Goal: Task Accomplishment & Management: Manage account settings

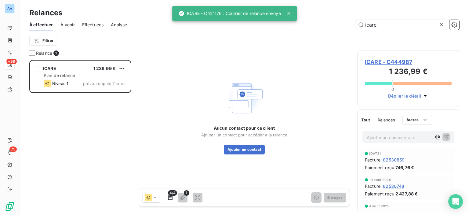
scroll to position [150, 97]
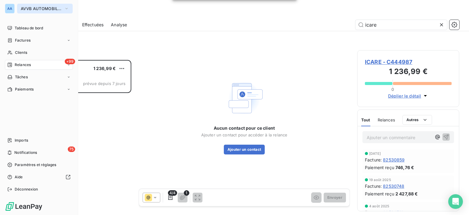
click at [39, 6] on span "AVVB AUTOMOBILES" at bounding box center [41, 8] width 41 height 5
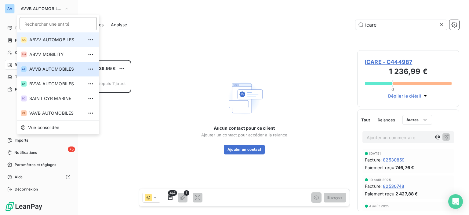
click at [39, 44] on li "AA ABVV AUTOMOBILES" at bounding box center [58, 39] width 82 height 15
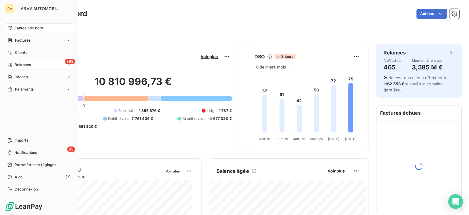
click at [18, 64] on span "Relances" at bounding box center [23, 64] width 16 height 5
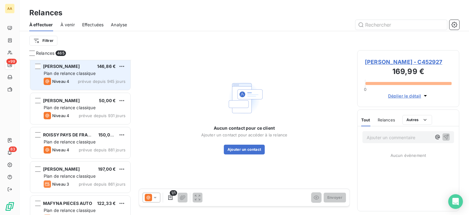
scroll to position [550, 0]
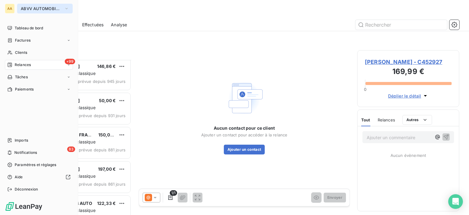
click at [28, 7] on span "ABVV AUTOMOBILES" at bounding box center [41, 8] width 41 height 5
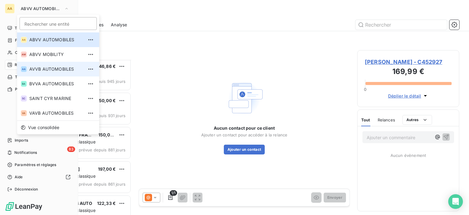
click at [45, 67] on span "AVVB AUTOMOBILES" at bounding box center [56, 69] width 54 height 6
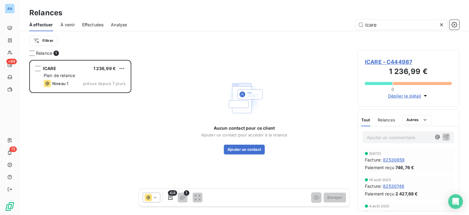
scroll to position [150, 97]
click at [444, 24] on icon at bounding box center [442, 25] width 6 height 6
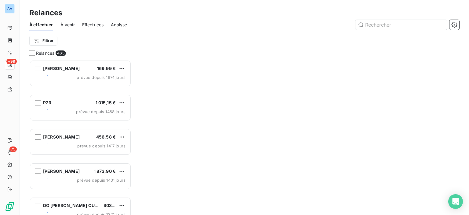
click at [86, 24] on span "Effectuées" at bounding box center [93, 25] width 22 height 6
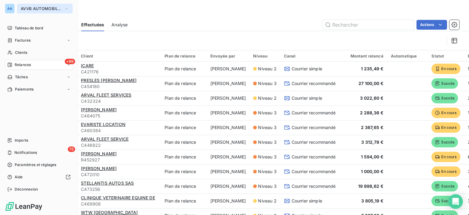
click at [26, 9] on span "AVVB AUTOMOBILES" at bounding box center [41, 8] width 41 height 5
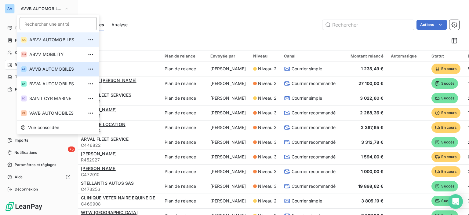
click at [40, 39] on span "ABVV AUTOMOBILES" at bounding box center [56, 40] width 54 height 6
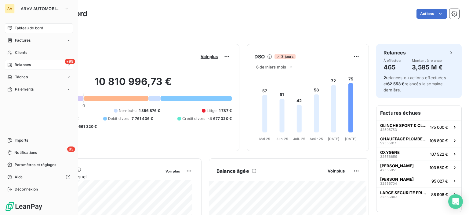
click at [35, 67] on div "+99 Relances" at bounding box center [39, 65] width 68 height 10
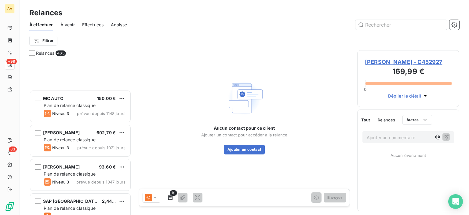
scroll to position [367, 0]
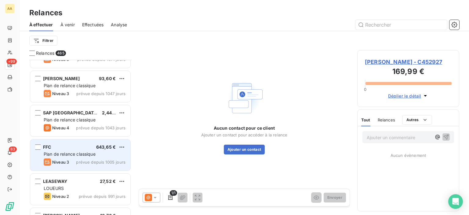
click at [101, 157] on div "FFC 643,65 € Plan de relance classique Niveau 3 prévue depuis 1005 jours" at bounding box center [80, 154] width 100 height 31
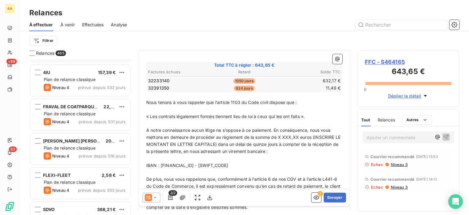
scroll to position [1924, 0]
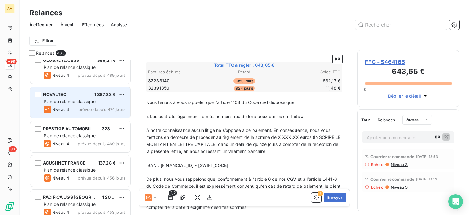
click at [79, 93] on div "NOVALTEC 1 367,83 €" at bounding box center [85, 94] width 82 height 5
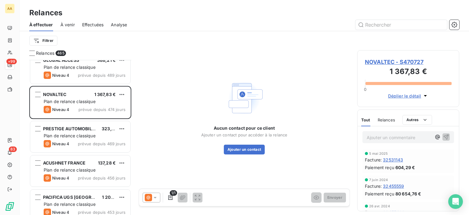
click at [152, 202] on div at bounding box center [152, 197] width 18 height 10
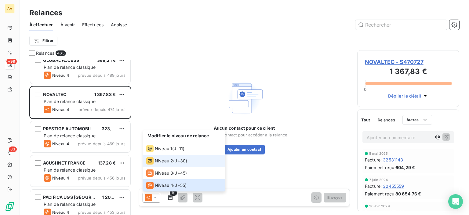
click at [170, 161] on span "Niveau 2" at bounding box center [164, 161] width 18 height 6
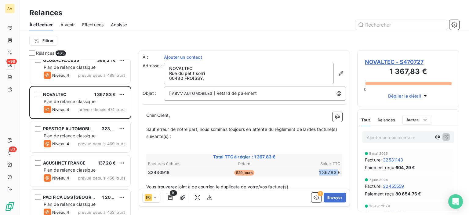
drag, startPoint x: 315, startPoint y: 172, endPoint x: 334, endPoint y: 171, distance: 18.4
click at [334, 171] on td "1 367,83 €" at bounding box center [309, 172] width 64 height 7
click at [324, 134] on p "Sauf erreur de notre part, nous sommes toujours en attente du règlement de la/d…" at bounding box center [244, 133] width 196 height 14
drag, startPoint x: 316, startPoint y: 171, endPoint x: 331, endPoint y: 171, distance: 15.6
click at [331, 171] on td "1 367,83 €" at bounding box center [309, 172] width 64 height 7
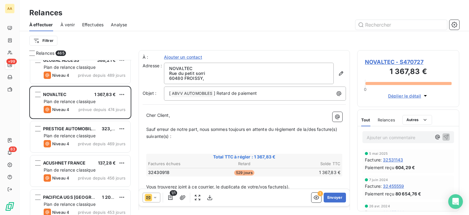
click at [313, 123] on p "﻿" at bounding box center [244, 122] width 196 height 7
drag, startPoint x: 148, startPoint y: 170, endPoint x: 170, endPoint y: 170, distance: 22.0
click at [170, 170] on td "32430918" at bounding box center [180, 172] width 64 height 7
click at [160, 178] on p "﻿" at bounding box center [244, 179] width 196 height 7
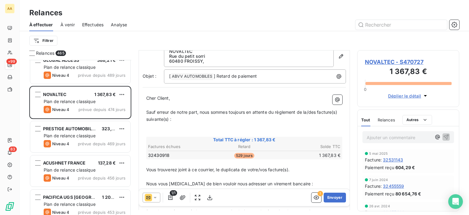
scroll to position [61, 0]
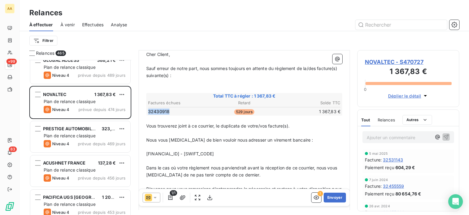
drag, startPoint x: 149, startPoint y: 110, endPoint x: 168, endPoint y: 108, distance: 18.7
click at [168, 108] on span "32430918" at bounding box center [158, 111] width 21 height 6
click at [165, 110] on span "32430918" at bounding box center [158, 111] width 21 height 6
drag, startPoint x: 169, startPoint y: 110, endPoint x: 147, endPoint y: 112, distance: 22.2
click at [147, 112] on table "Factures échues Retard Solde TTC 32430918 529 jours 1 367,83 €" at bounding box center [244, 107] width 194 height 16
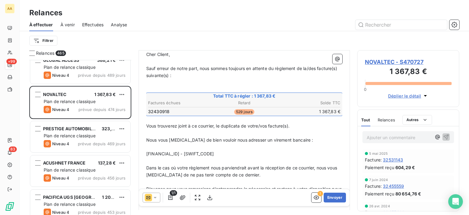
click at [351, 33] on div "Filtrer" at bounding box center [244, 40] width 430 height 19
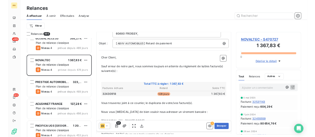
scroll to position [0, 0]
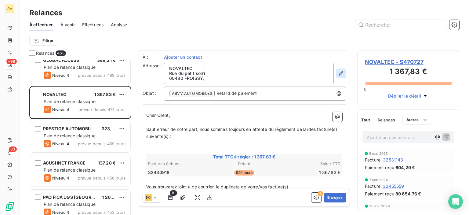
click at [338, 74] on icon "button" at bounding box center [341, 73] width 6 height 6
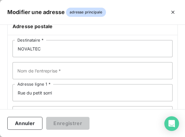
scroll to position [61, 0]
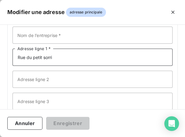
drag, startPoint x: 60, startPoint y: 56, endPoint x: -3, endPoint y: 36, distance: 66.0
click at [0, 36] on html "AA +99 83 Relances À effectuer À venir Effectuées Analyse Filtrer Relances 465 …" at bounding box center [92, 68] width 185 height 137
type input "[STREET_ADDRESS]"
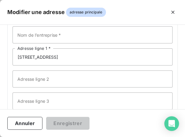
scroll to position [117, 0]
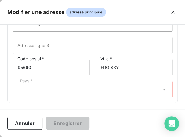
type input "95660"
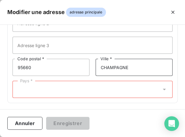
click at [153, 63] on input "CHAMPAGNE" at bounding box center [134, 67] width 77 height 17
type input "CHAMPAGNE SUR OISE"
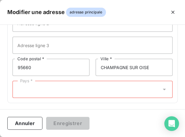
click at [30, 94] on div "Pays *" at bounding box center [93, 89] width 160 height 17
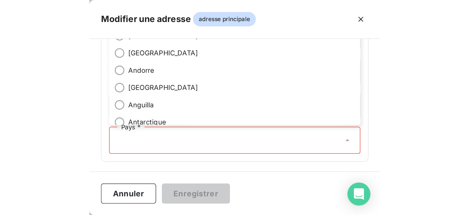
scroll to position [54, 0]
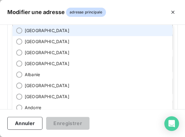
click at [32, 30] on span "[GEOGRAPHIC_DATA]" at bounding box center [47, 30] width 45 height 6
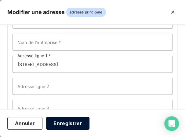
click at [69, 121] on button "Enregistrer" at bounding box center [67, 123] width 43 height 13
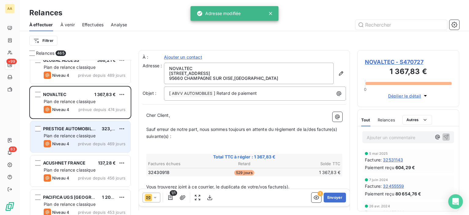
scroll to position [150, 97]
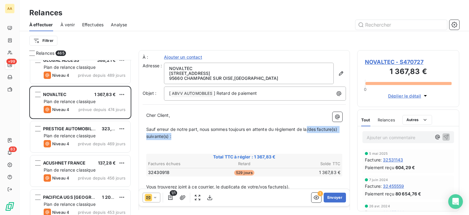
drag, startPoint x: 308, startPoint y: 126, endPoint x: 314, endPoint y: 136, distance: 11.9
click at [314, 136] on p "Sauf erreur de notre part, nous sommes toujours en attente du règlement de la/d…" at bounding box center [244, 133] width 196 height 14
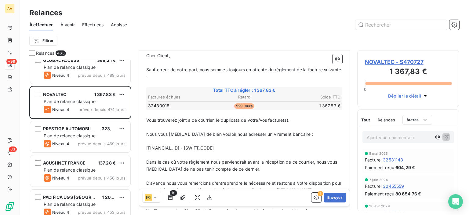
scroll to position [61, 0]
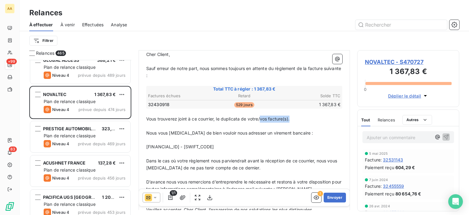
drag, startPoint x: 260, startPoint y: 115, endPoint x: 295, endPoint y: 119, distance: 35.3
click at [295, 119] on p "Vous trouverez joint à ce courrier, le duplicata de votre/vos facture(s)." at bounding box center [244, 118] width 196 height 7
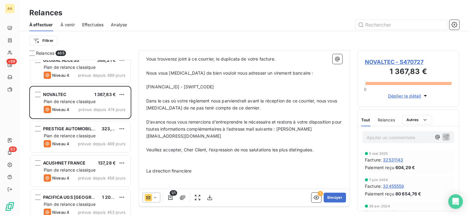
scroll to position [123, 0]
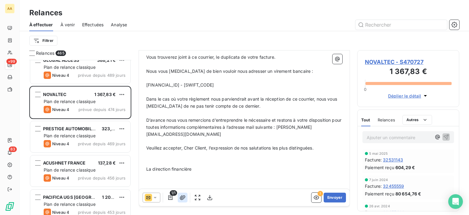
click at [178, 197] on button "button" at bounding box center [183, 197] width 10 height 10
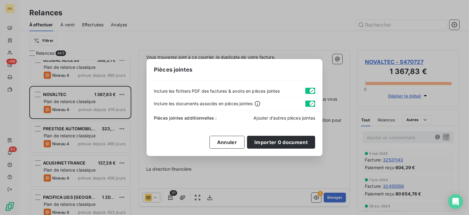
click at [259, 120] on span "Ajouter d’autres pièces jointes" at bounding box center [285, 117] width 62 height 5
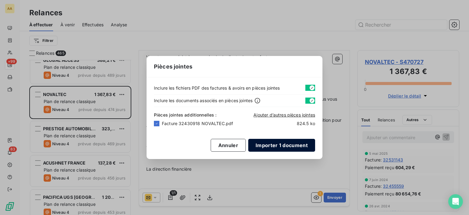
click at [282, 140] on button "Importer 1 document" at bounding box center [281, 145] width 67 height 13
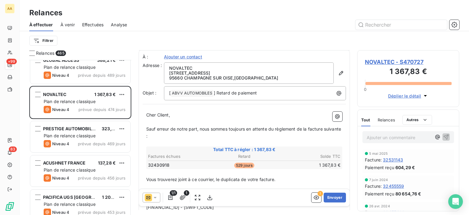
scroll to position [0, 0]
click at [329, 201] on button "Envoyer" at bounding box center [335, 197] width 22 height 10
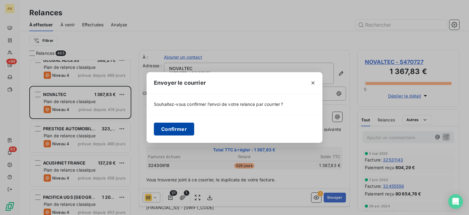
click at [163, 128] on button "Confirmer" at bounding box center [174, 128] width 40 height 13
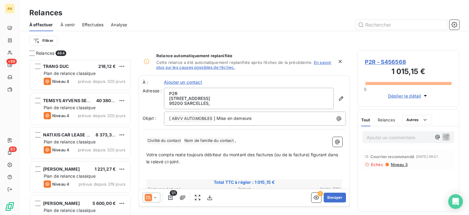
scroll to position [3146, 0]
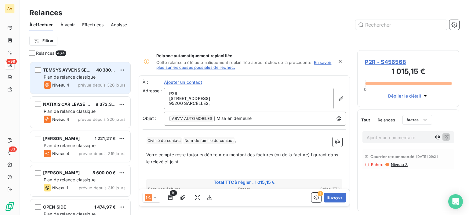
click at [92, 85] on span "prévue depuis 320 jours" at bounding box center [102, 84] width 48 height 5
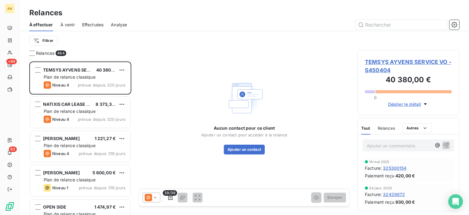
drag, startPoint x: 152, startPoint y: 191, endPoint x: 158, endPoint y: 184, distance: 8.9
click at [154, 188] on div "Aucun contact pour ce client Ajouter un contact pour accéder à la relance Ajout…" at bounding box center [244, 130] width 211 height 160
click at [153, 190] on div "39/39 Envoyer" at bounding box center [244, 197] width 211 height 17
click at [147, 198] on icon at bounding box center [148, 197] width 7 height 7
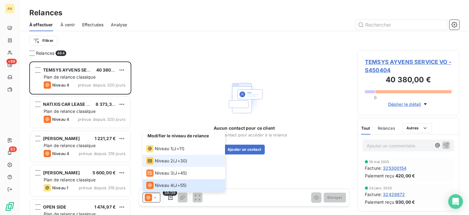
click at [179, 157] on div "Niveau 2 ( J+30 )" at bounding box center [166, 160] width 41 height 7
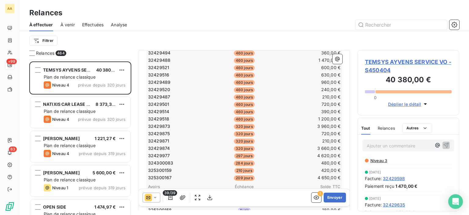
scroll to position [244, 0]
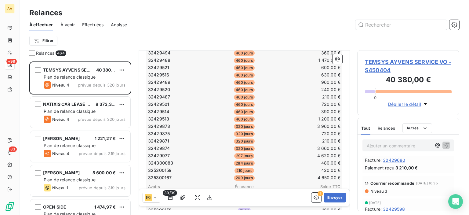
click at [382, 193] on span "Niveau 3" at bounding box center [378, 190] width 17 height 5
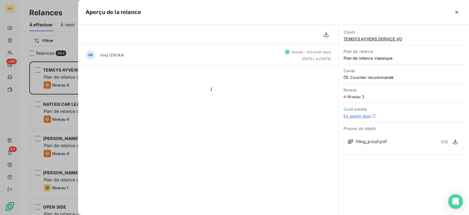
scroll to position [150, 97]
click at [250, 196] on icon "button" at bounding box center [248, 198] width 6 height 6
click at [249, 197] on icon "button" at bounding box center [249, 198] width 6 height 6
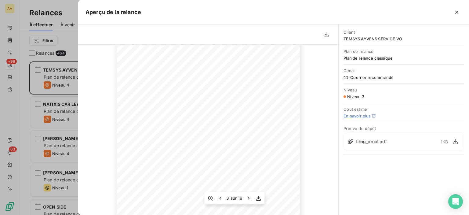
scroll to position [61, 0]
click at [221, 194] on div "3 sur 19" at bounding box center [234, 198] width 60 height 12
click at [220, 193] on div "3 sur 19" at bounding box center [234, 198] width 60 height 12
click at [219, 196] on icon "button" at bounding box center [220, 198] width 6 height 6
click at [219, 197] on icon "button" at bounding box center [220, 198] width 6 height 6
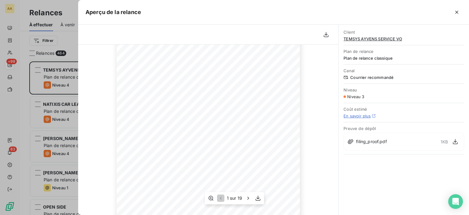
click at [248, 199] on icon "button" at bounding box center [248, 197] width 2 height 3
click at [455, 8] on button "button" at bounding box center [457, 12] width 10 height 10
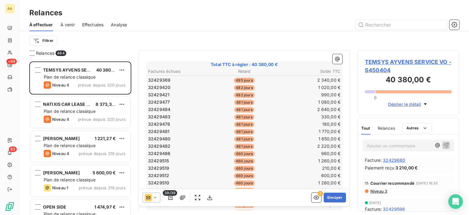
scroll to position [92, 0]
click at [211, 201] on button "button" at bounding box center [210, 197] width 10 height 10
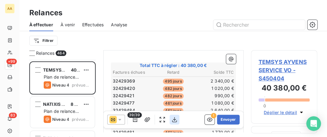
click at [171, 119] on icon "button" at bounding box center [174, 119] width 6 height 6
click at [172, 120] on icon "button" at bounding box center [174, 119] width 5 height 5
click at [172, 117] on icon "button" at bounding box center [174, 119] width 6 height 6
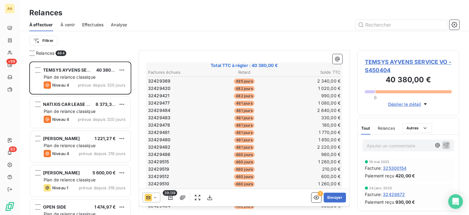
scroll to position [150, 97]
click at [232, 2] on div "Relances À effectuer À venir Effectuées Analyse Filtrer" at bounding box center [245, 25] width 450 height 50
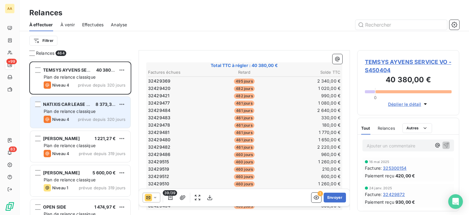
click at [82, 113] on span "Plan de relance classique" at bounding box center [70, 110] width 52 height 5
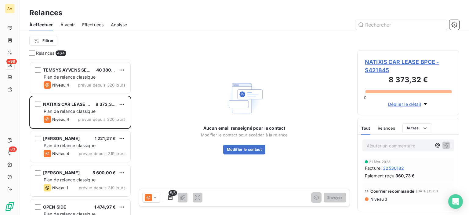
click at [148, 193] on div at bounding box center [152, 197] width 18 height 10
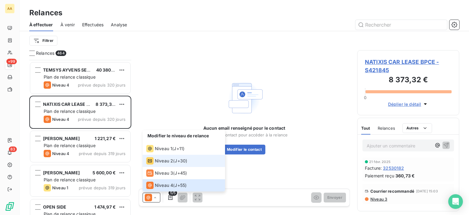
click at [176, 163] on span "J+30 )" at bounding box center [181, 161] width 13 height 6
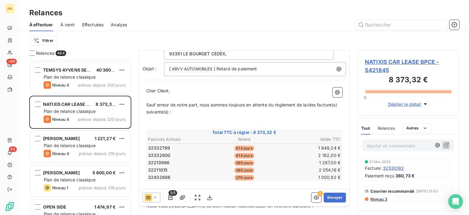
scroll to position [31, 0]
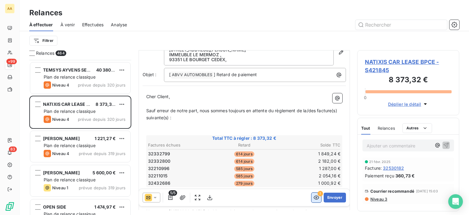
click at [313, 194] on icon "button" at bounding box center [316, 197] width 6 height 6
click at [375, 197] on span "Niveau 3" at bounding box center [378, 198] width 17 height 5
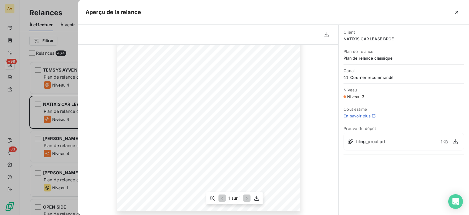
scroll to position [122, 0]
click at [459, 11] on icon "button" at bounding box center [457, 12] width 6 height 6
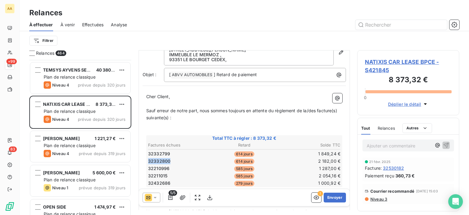
drag, startPoint x: 148, startPoint y: 160, endPoint x: 170, endPoint y: 164, distance: 22.4
click at [173, 162] on td "32332800" at bounding box center [180, 161] width 64 height 7
drag, startPoint x: 147, startPoint y: 176, endPoint x: 169, endPoint y: 177, distance: 21.4
click at [169, 177] on table "Factures échues Retard Solde TTC 32332799 614 jours 1 849,24 € 32332800 614 jou…" at bounding box center [244, 164] width 194 height 46
click at [161, 175] on span "32211015" at bounding box center [157, 176] width 19 height 6
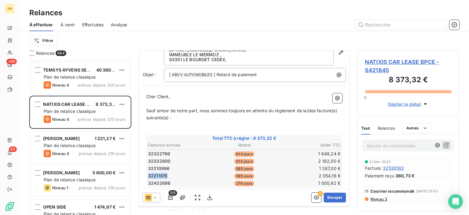
click at [161, 175] on span "32211015" at bounding box center [157, 176] width 19 height 6
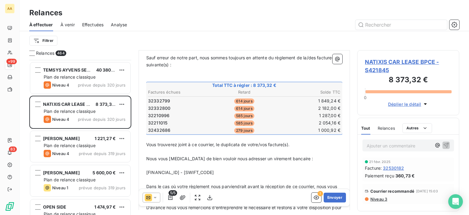
scroll to position [92, 0]
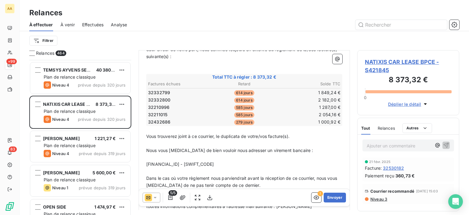
click at [152, 122] on span "32432686" at bounding box center [159, 122] width 22 height 6
click at [195, 159] on p "﻿" at bounding box center [244, 157] width 196 height 7
drag, startPoint x: 169, startPoint y: 156, endPoint x: 141, endPoint y: 155, distance: 28.7
click at [141, 155] on div "À : NATIXIS CAR LEASE BPCE Adresse : NATIXIS CAR LEASE BPCE [STREET_ADDRESS][PE…" at bounding box center [244, 116] width 211 height 314
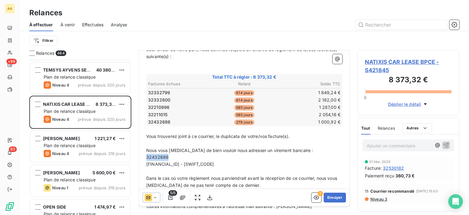
copy span "32432686"
click at [184, 198] on icon "button" at bounding box center [183, 197] width 6 height 6
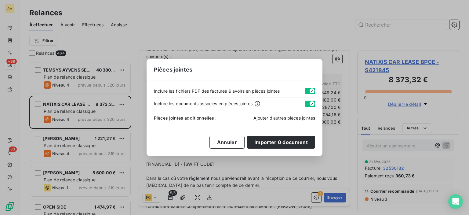
click at [271, 119] on span "Ajouter d’autres pièces jointes" at bounding box center [285, 117] width 62 height 5
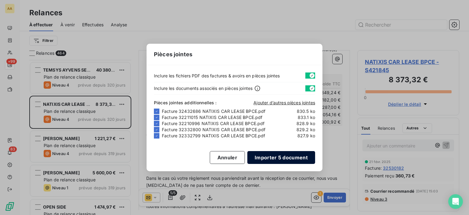
click at [300, 162] on button "Importer 5 document" at bounding box center [281, 157] width 68 height 13
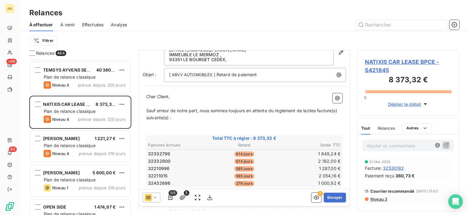
scroll to position [0, 0]
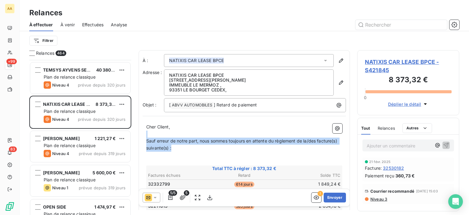
drag, startPoint x: 301, startPoint y: 137, endPoint x: 310, endPoint y: 144, distance: 11.9
click at [304, 140] on span "Sauf erreur de notre part, nous sommes toujours en attente du règlement de la/d…" at bounding box center [242, 144] width 192 height 12
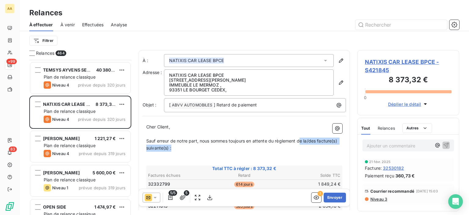
drag, startPoint x: 302, startPoint y: 139, endPoint x: 310, endPoint y: 146, distance: 10.6
click at [310, 146] on p "Sauf erreur de notre part, nous sommes toujours en attente du règlement de la/d…" at bounding box center [244, 144] width 196 height 14
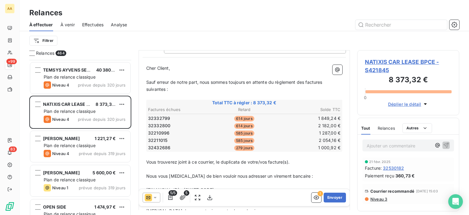
scroll to position [122, 0]
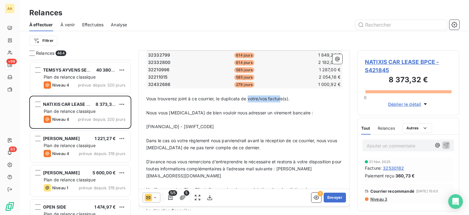
drag, startPoint x: 248, startPoint y: 95, endPoint x: 288, endPoint y: 113, distance: 43.7
click at [283, 101] on p "Vous trouverez joint à ce courrier, le duplicata de votre/vos facture(s)." at bounding box center [244, 98] width 196 height 7
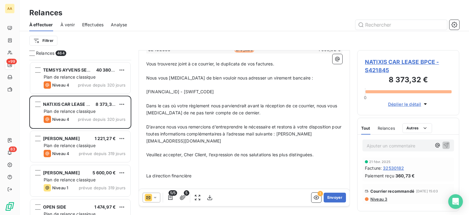
scroll to position [164, 0]
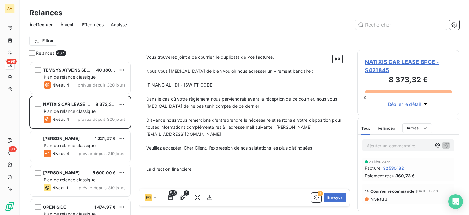
click at [150, 159] on p "﻿" at bounding box center [244, 162] width 196 height 7
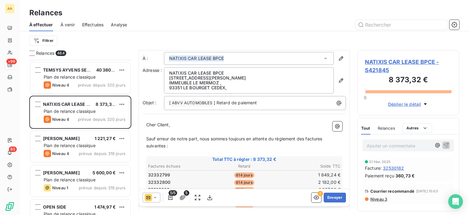
scroll to position [0, 0]
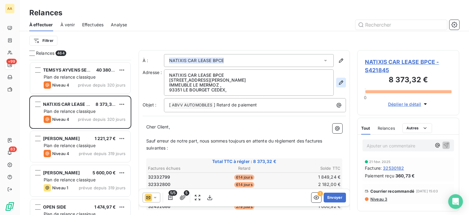
click at [338, 85] on icon "button" at bounding box center [341, 82] width 6 height 6
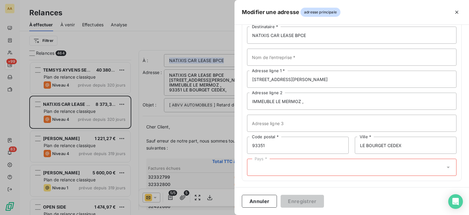
scroll to position [40, 0]
click at [271, 168] on div "Pays *" at bounding box center [352, 166] width 210 height 17
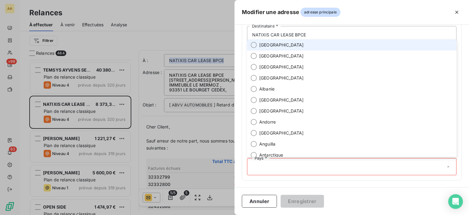
click at [268, 44] on span "[GEOGRAPHIC_DATA]" at bounding box center [281, 45] width 45 height 6
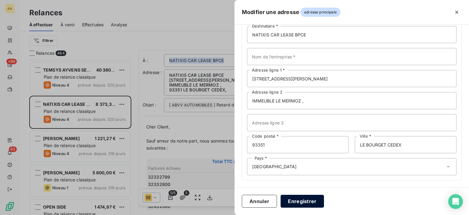
click at [306, 196] on button "Enregistrer" at bounding box center [302, 201] width 43 height 13
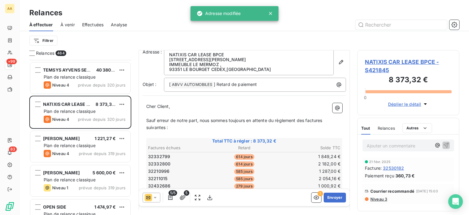
scroll to position [92, 0]
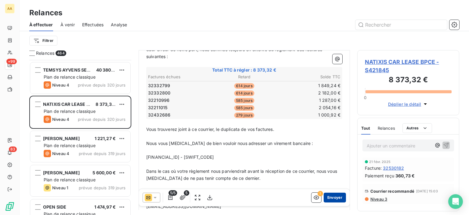
click at [329, 198] on button "Envoyer" at bounding box center [335, 197] width 22 height 10
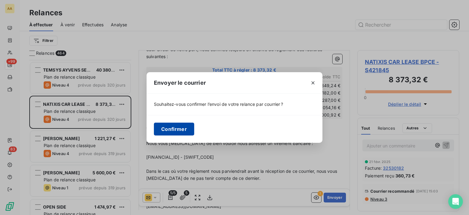
click at [173, 124] on button "Confirmer" at bounding box center [174, 128] width 40 height 13
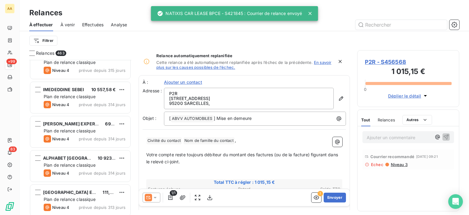
scroll to position [3299, 0]
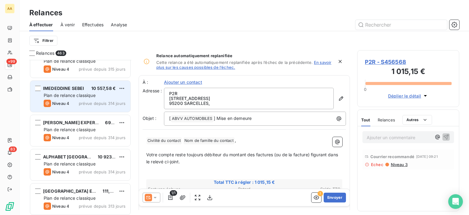
click at [87, 92] on div "Plan de relance classique" at bounding box center [85, 95] width 82 height 6
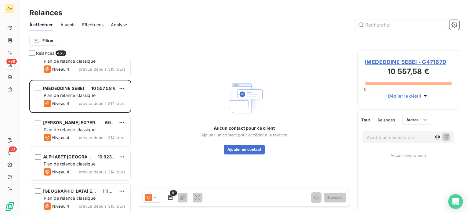
drag, startPoint x: 153, startPoint y: 196, endPoint x: 152, endPoint y: 193, distance: 3.8
click at [152, 196] on icon at bounding box center [155, 197] width 6 height 6
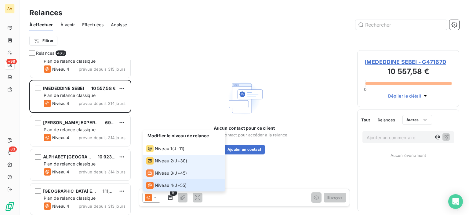
click at [173, 163] on div "Niveau 2 ( J+30 )" at bounding box center [166, 160] width 41 height 7
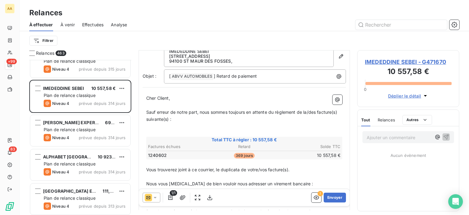
scroll to position [31, 0]
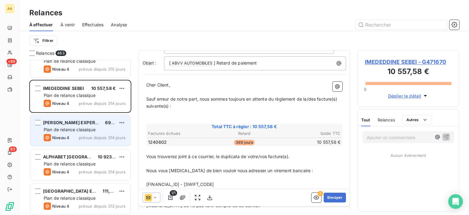
click at [90, 132] on span "Plan de relance classique" at bounding box center [70, 129] width 52 height 5
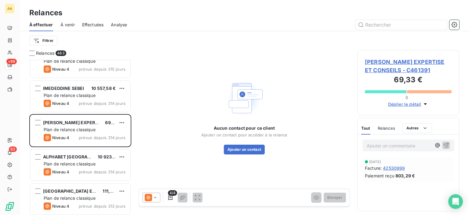
click at [147, 196] on icon at bounding box center [148, 197] width 7 height 7
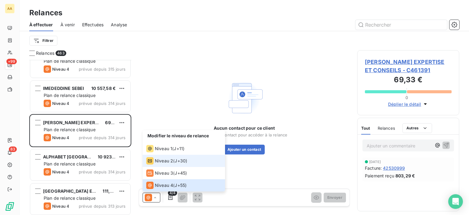
click at [173, 166] on li "Niveau 2 ( J+30 )" at bounding box center [184, 161] width 82 height 12
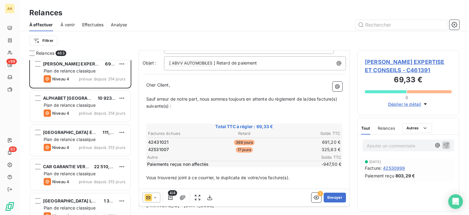
scroll to position [3360, 0]
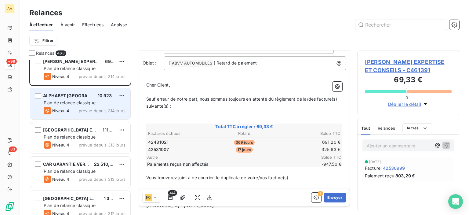
click at [84, 106] on div "ALPHABET FRANCE 10 923,76 € Plan de relance classique Niveau 4 prévue depuis 31…" at bounding box center [80, 103] width 100 height 31
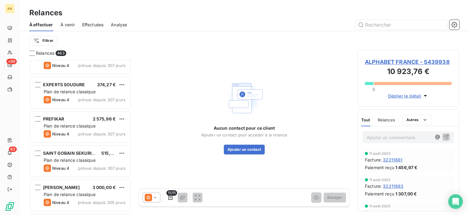
scroll to position [3818, 0]
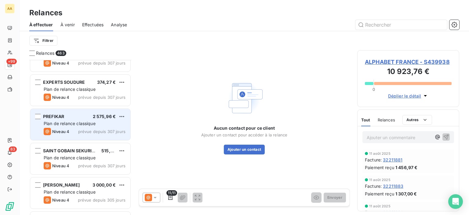
click at [81, 133] on div "Niveau 4 prévue depuis 307 jours" at bounding box center [85, 131] width 82 height 7
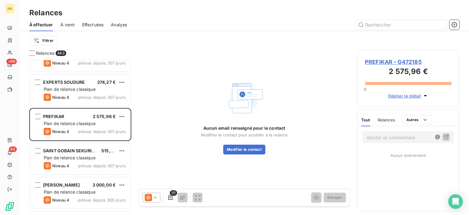
click at [149, 195] on icon at bounding box center [148, 197] width 7 height 7
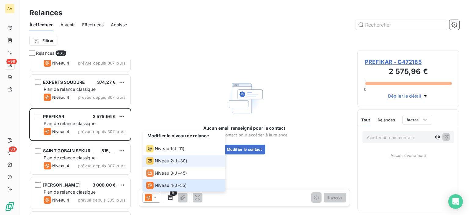
click at [170, 161] on span "Niveau 2" at bounding box center [164, 161] width 18 height 6
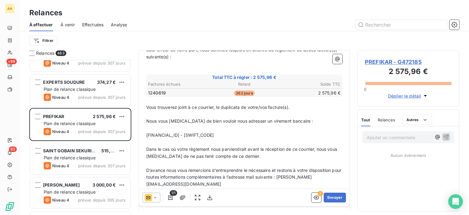
scroll to position [61, 0]
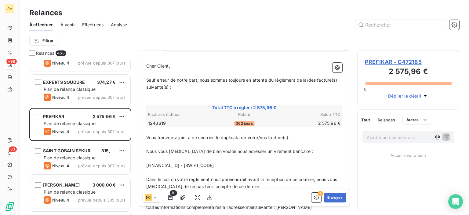
drag, startPoint x: 165, startPoint y: 145, endPoint x: 150, endPoint y: 148, distance: 14.9
click at [164, 146] on p "﻿" at bounding box center [244, 144] width 196 height 7
drag, startPoint x: 166, startPoint y: 144, endPoint x: 143, endPoint y: 143, distance: 22.9
click at [143, 143] on div "Cher Client, ﻿ Sauf erreur de notre part, nous sommes toujours en attente du rè…" at bounding box center [244, 164] width 203 height 211
copy span "1240619"
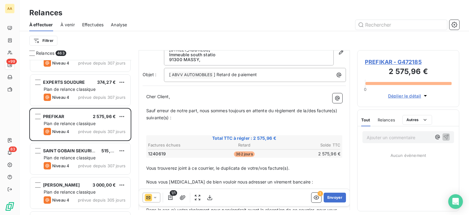
scroll to position [5, 5]
drag, startPoint x: 301, startPoint y: 108, endPoint x: 309, endPoint y: 115, distance: 10.4
click at [309, 115] on p "Sauf erreur de notre part, nous sommes toujours en attente du règlement de la/d…" at bounding box center [244, 114] width 196 height 14
click at [170, 126] on p "﻿" at bounding box center [244, 124] width 196 height 7
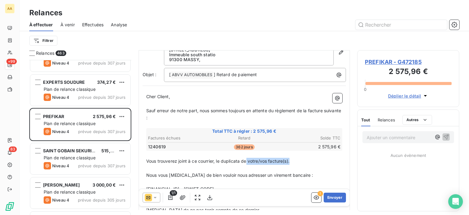
drag, startPoint x: 247, startPoint y: 160, endPoint x: 291, endPoint y: 160, distance: 44.3
click at [290, 160] on span "Vous trouverez joint à ce courrier, le duplicata de votre/vos facture(s)." at bounding box center [217, 160] width 143 height 5
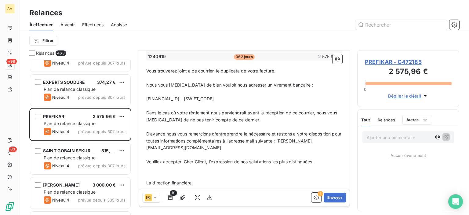
scroll to position [122, 0]
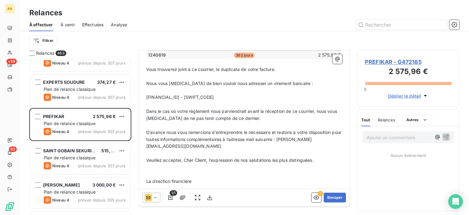
click at [181, 171] on p "﻿" at bounding box center [244, 174] width 196 height 7
click at [184, 196] on icon "button" at bounding box center [182, 197] width 5 height 5
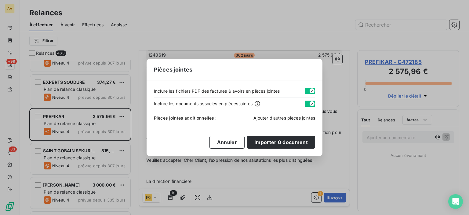
click at [270, 115] on span "Ajouter d’autres pièces jointes" at bounding box center [285, 117] width 62 height 5
click at [234, 139] on button "Annuler" at bounding box center [227, 142] width 35 height 13
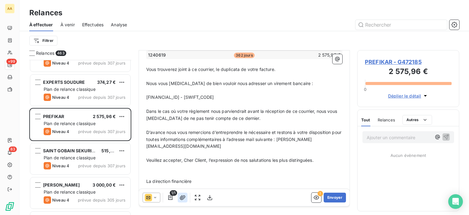
click at [184, 198] on icon "button" at bounding box center [183, 197] width 6 height 6
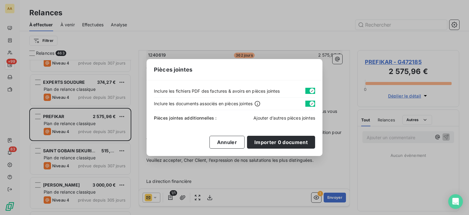
click at [263, 117] on span "Ajouter d’autres pièces jointes" at bounding box center [285, 117] width 62 height 5
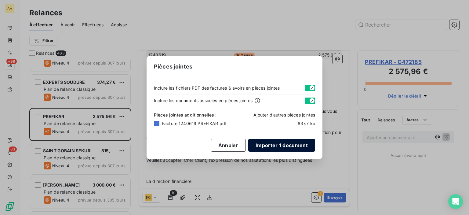
click at [282, 142] on button "Importer 1 document" at bounding box center [281, 145] width 67 height 13
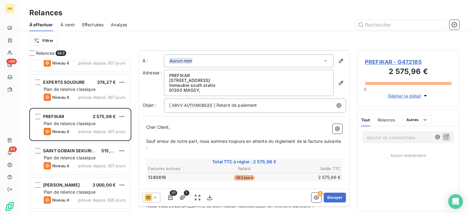
scroll to position [0, 0]
click at [337, 79] on button "button" at bounding box center [341, 83] width 10 height 10
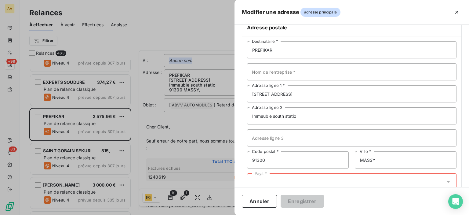
scroll to position [40, 0]
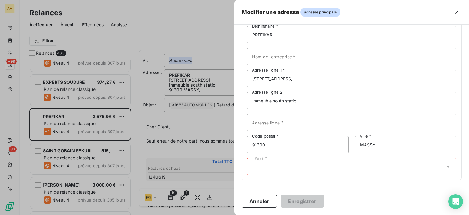
click at [315, 168] on div "Pays *" at bounding box center [352, 166] width 210 height 17
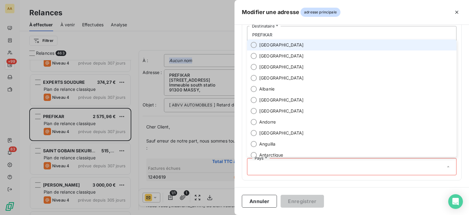
click at [281, 47] on li "[GEOGRAPHIC_DATA]" at bounding box center [352, 44] width 210 height 11
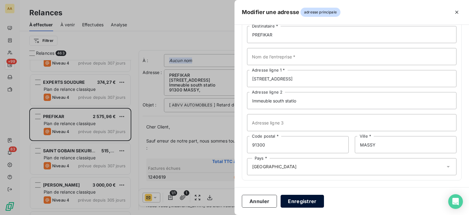
click at [292, 201] on button "Enregistrer" at bounding box center [302, 201] width 43 height 13
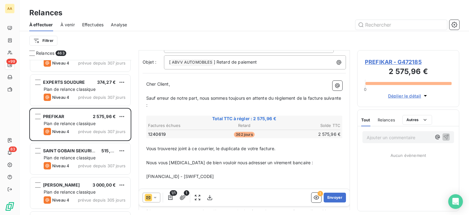
scroll to position [43, 0]
click at [331, 196] on button "Envoyer" at bounding box center [335, 197] width 22 height 10
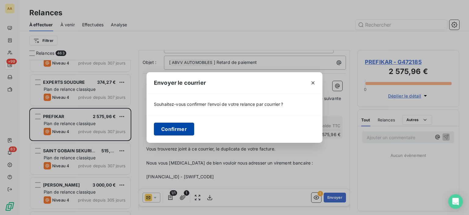
click at [166, 128] on button "Confirmer" at bounding box center [174, 128] width 40 height 13
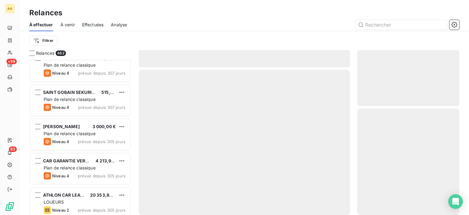
scroll to position [3849, 0]
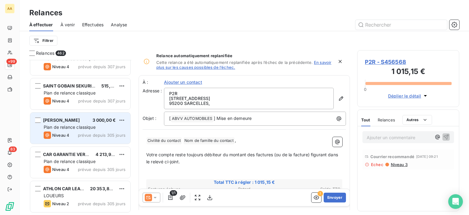
scroll to position [3910, 0]
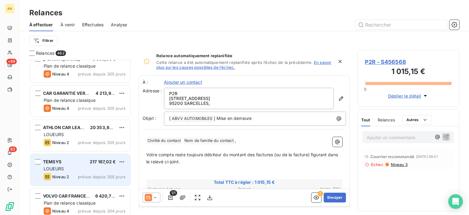
click at [110, 170] on div "LOUEURS" at bounding box center [85, 169] width 82 height 6
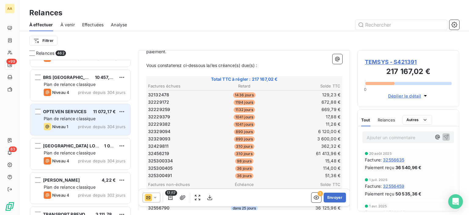
scroll to position [4032, 0]
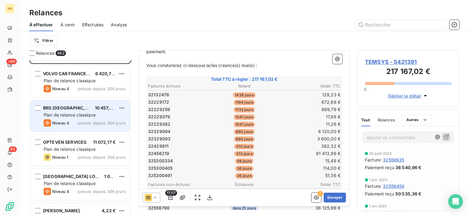
click at [77, 116] on span "Plan de relance classique" at bounding box center [70, 114] width 52 height 5
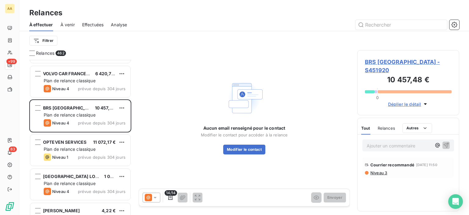
click at [145, 193] on div at bounding box center [152, 197] width 18 height 10
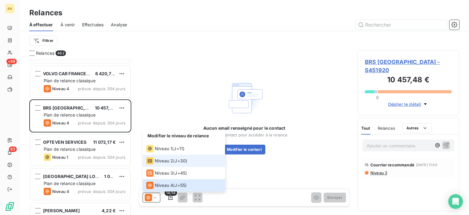
click at [182, 164] on div "Niveau 2 ( J+30 )" at bounding box center [166, 160] width 41 height 7
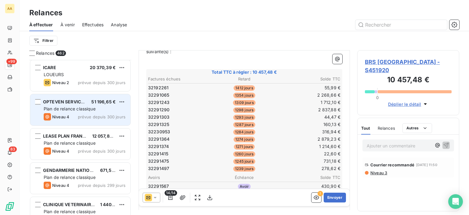
scroll to position [4246, 0]
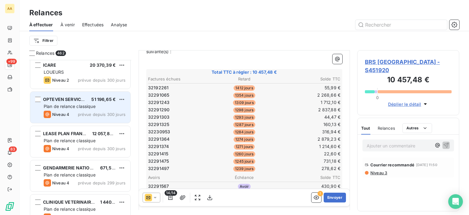
click at [83, 97] on span "OPTEVEN SERVICES" at bounding box center [64, 99] width 43 height 5
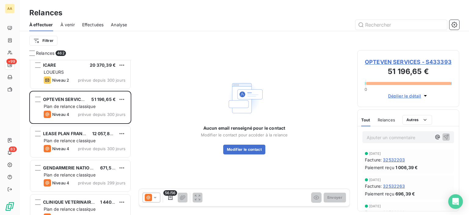
click at [142, 197] on div "56/56 Envoyer" at bounding box center [244, 197] width 211 height 17
click at [141, 197] on div "56/56 Envoyer" at bounding box center [244, 197] width 211 height 17
click at [147, 198] on icon at bounding box center [148, 197] width 7 height 7
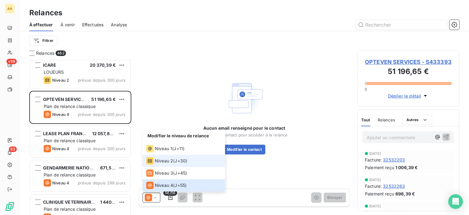
click at [169, 159] on span "Niveau 2" at bounding box center [164, 161] width 18 height 6
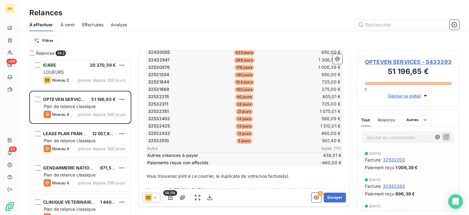
scroll to position [397, 0]
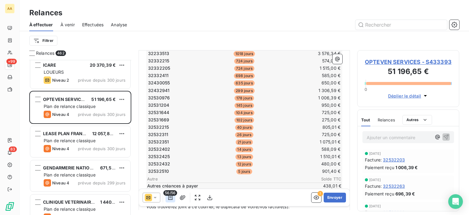
click at [172, 198] on icon "button" at bounding box center [170, 197] width 6 height 6
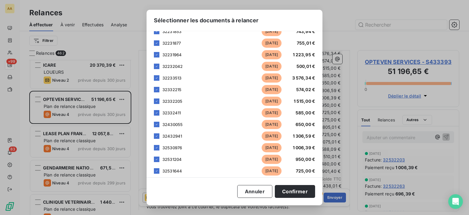
scroll to position [489, 0]
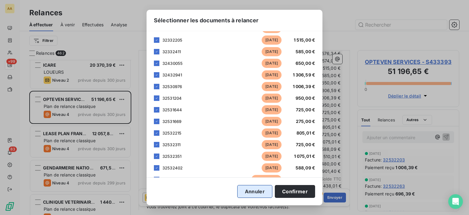
click at [252, 189] on button "Annuler" at bounding box center [254, 191] width 35 height 13
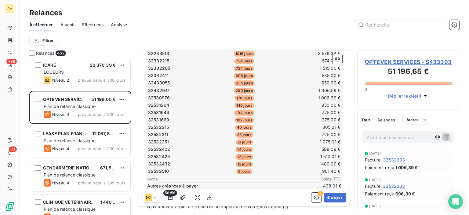
click at [153, 198] on icon at bounding box center [155, 197] width 6 height 6
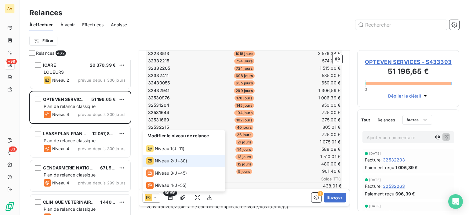
click at [153, 198] on icon at bounding box center [155, 197] width 6 height 6
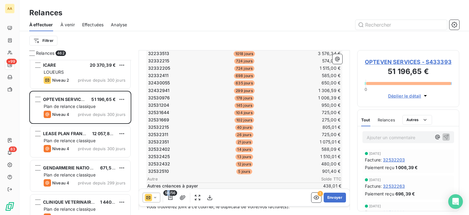
click at [169, 195] on span "56/56" at bounding box center [170, 192] width 14 height 5
click at [170, 195] on span "56/56" at bounding box center [170, 192] width 14 height 5
click at [167, 197] on icon "button" at bounding box center [170, 197] width 6 height 6
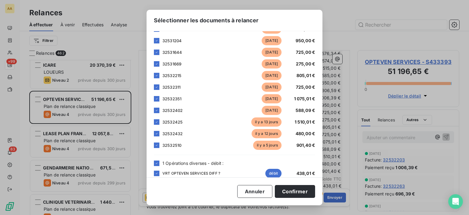
scroll to position [582, 0]
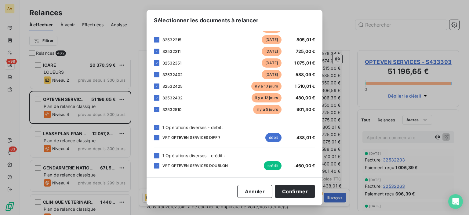
click at [156, 107] on div at bounding box center [156, 109] width 5 height 5
click at [155, 96] on icon at bounding box center [157, 98] width 4 height 4
click at [159, 83] on div at bounding box center [156, 85] width 5 height 5
click at [158, 73] on icon at bounding box center [157, 75] width 4 height 4
click at [154, 58] on div "32532351 [DATE] 1 075,01 €" at bounding box center [234, 62] width 161 height 9
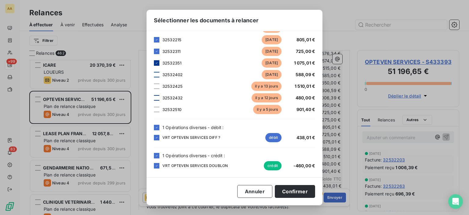
click at [156, 52] on icon at bounding box center [157, 51] width 4 height 4
click at [158, 66] on div "32532351 [DATE] 1 075,01 €" at bounding box center [234, 62] width 161 height 9
click at [156, 66] on div "32532351 [DATE] 1 075,01 €" at bounding box center [234, 62] width 161 height 9
click at [158, 63] on icon at bounding box center [157, 63] width 4 height 4
drag, startPoint x: 298, startPoint y: 190, endPoint x: 263, endPoint y: 155, distance: 49.2
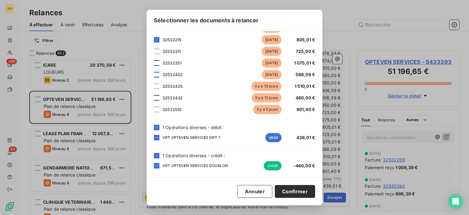
click at [297, 190] on button "Confirmer" at bounding box center [295, 191] width 40 height 13
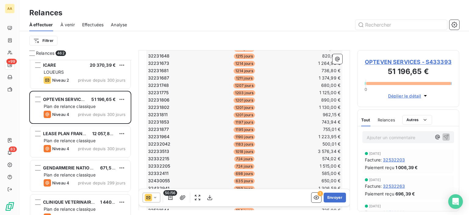
scroll to position [305, 0]
